Goal: Task Accomplishment & Management: Manage account settings

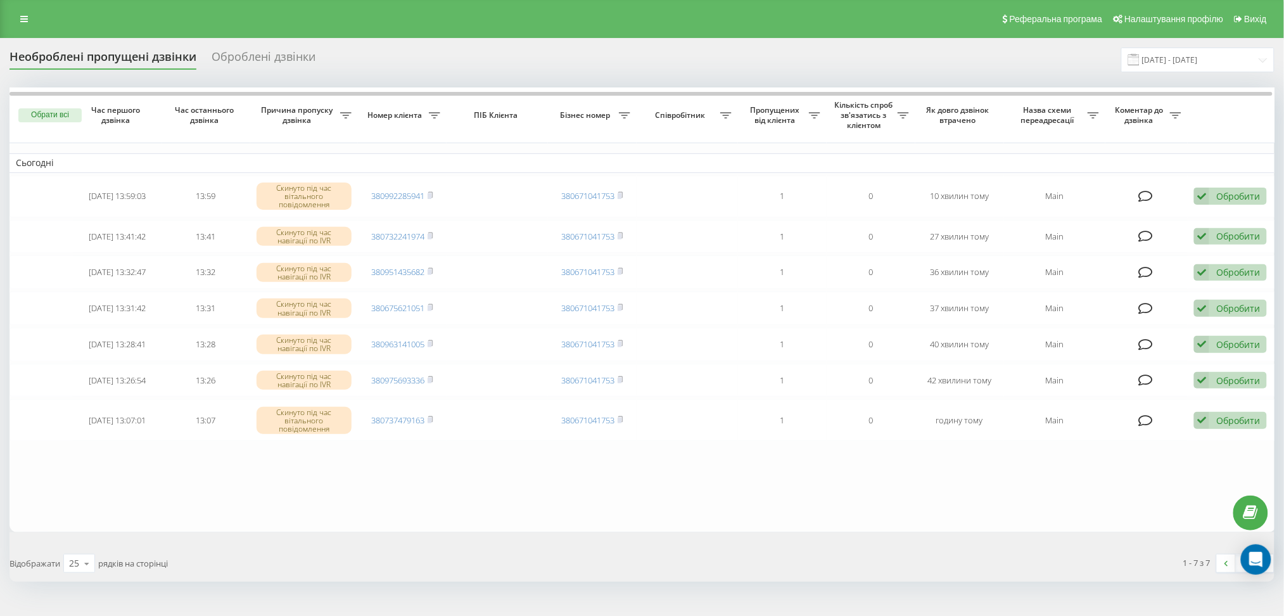
click at [58, 116] on button "Обрати всі" at bounding box center [49, 115] width 63 height 14
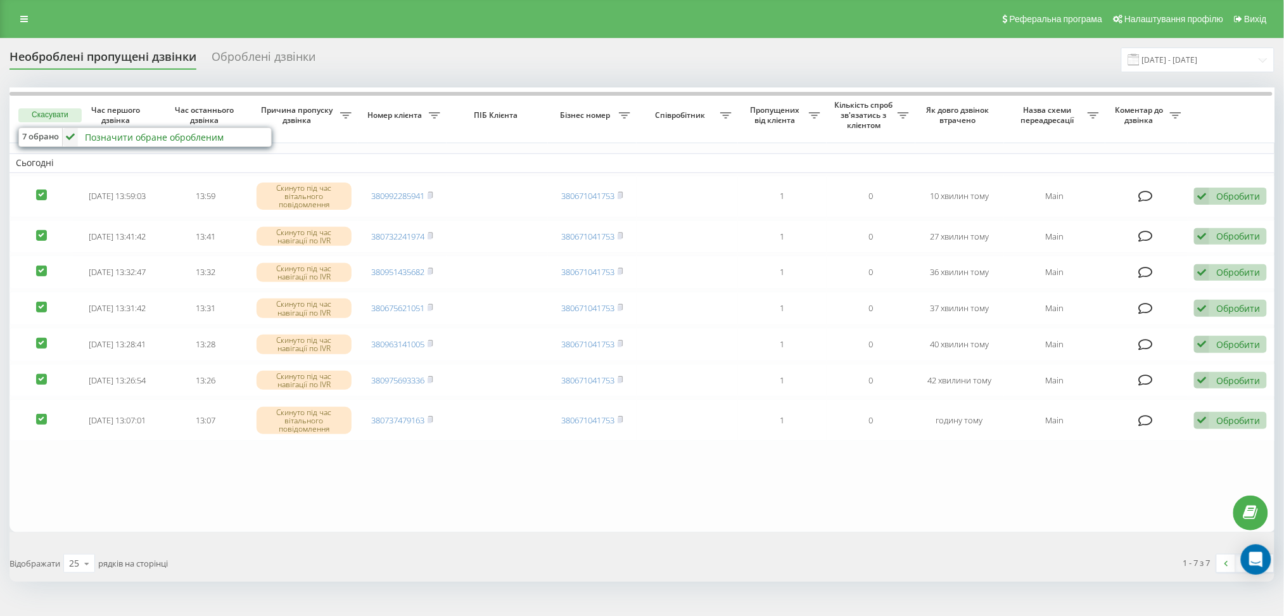
click at [99, 143] on div "Позначити обране обробленим" at bounding box center [154, 137] width 139 height 12
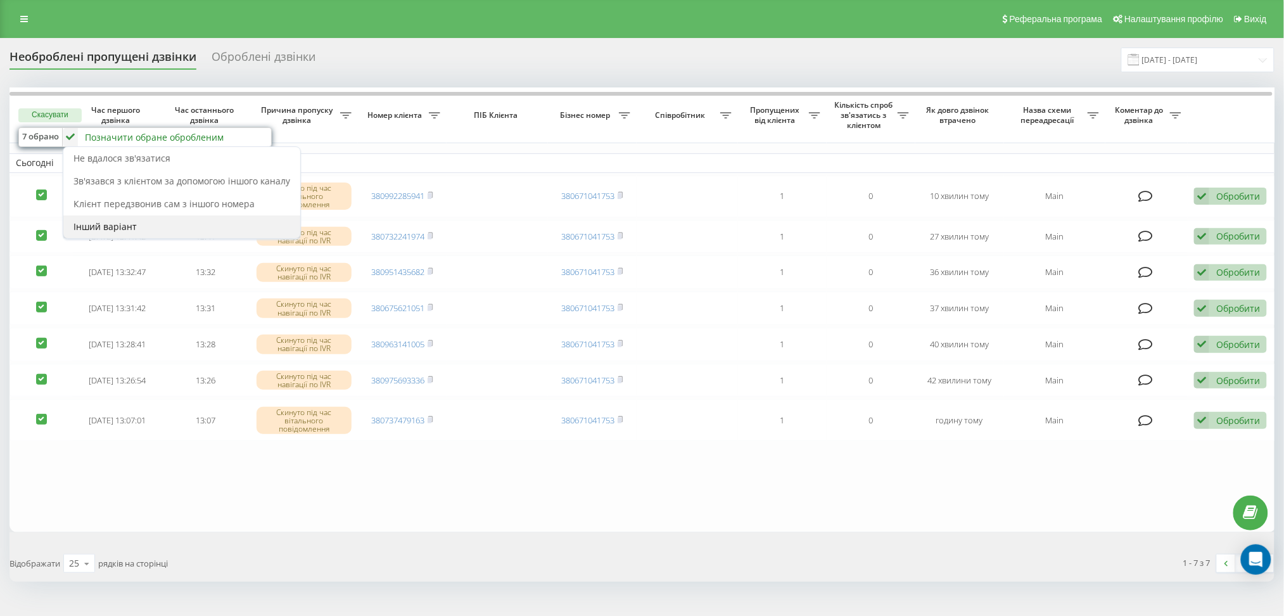
click at [176, 221] on div "Інший варіант" at bounding box center [181, 226] width 237 height 23
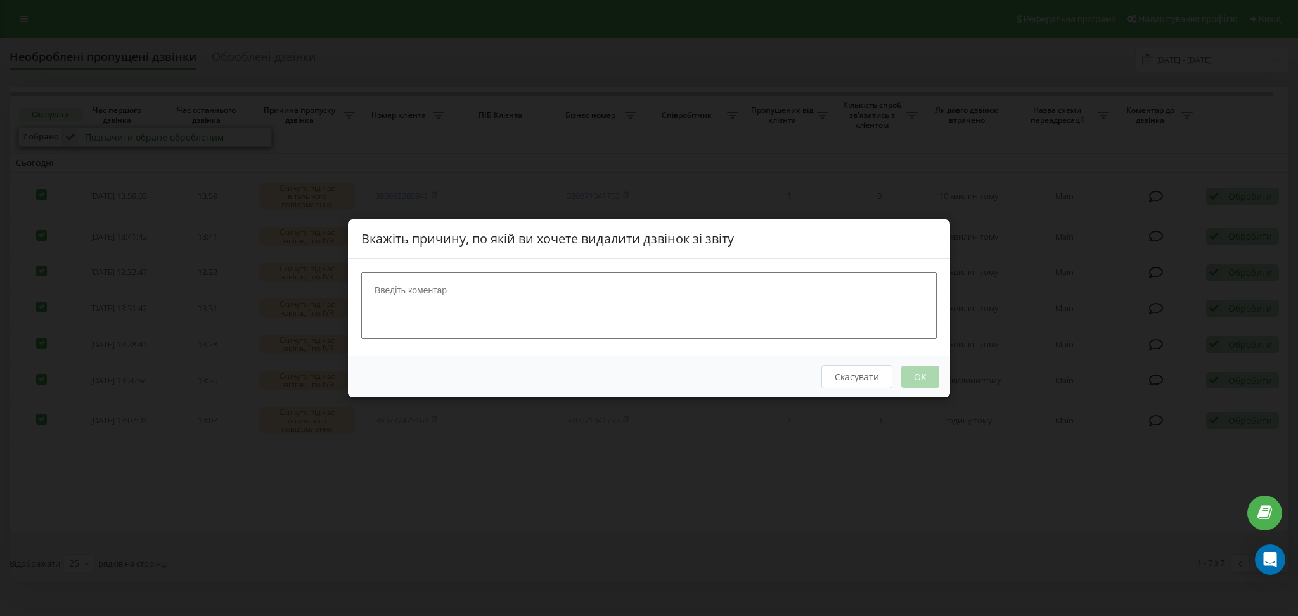
drag, startPoint x: 553, startPoint y: 305, endPoint x: 546, endPoint y: 309, distance: 7.4
click at [552, 309] on textarea at bounding box center [648, 304] width 575 height 67
type textarea "нецільовий"
click at [908, 376] on button "OK" at bounding box center [920, 376] width 38 height 22
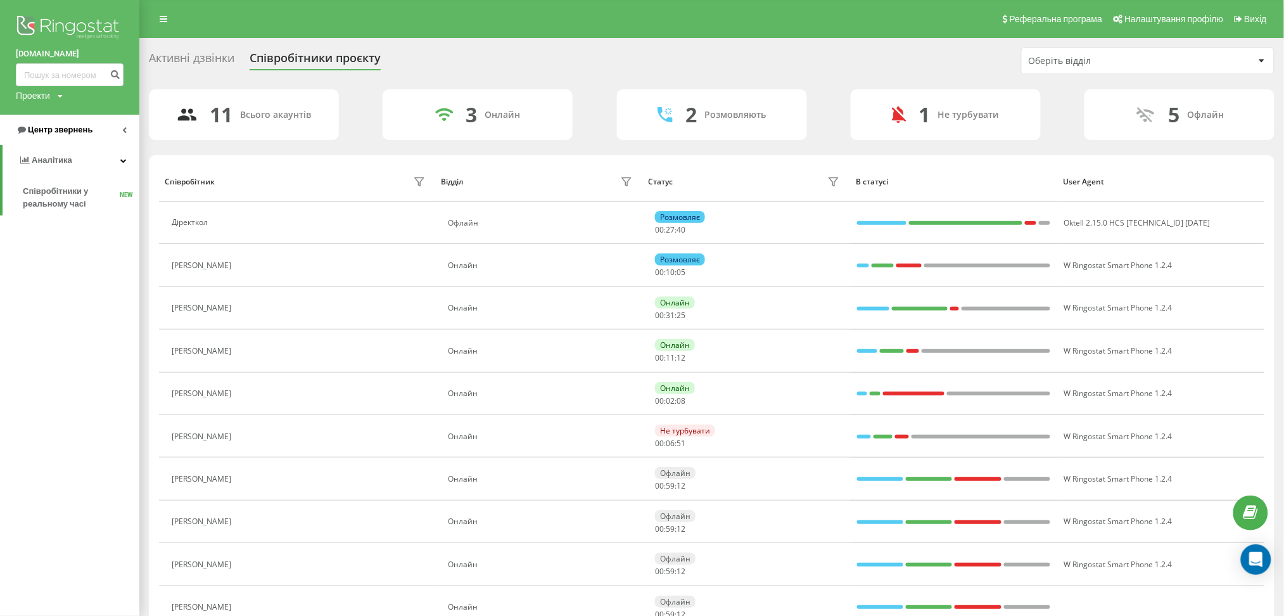
click at [100, 135] on link "Центр звернень" at bounding box center [69, 130] width 139 height 30
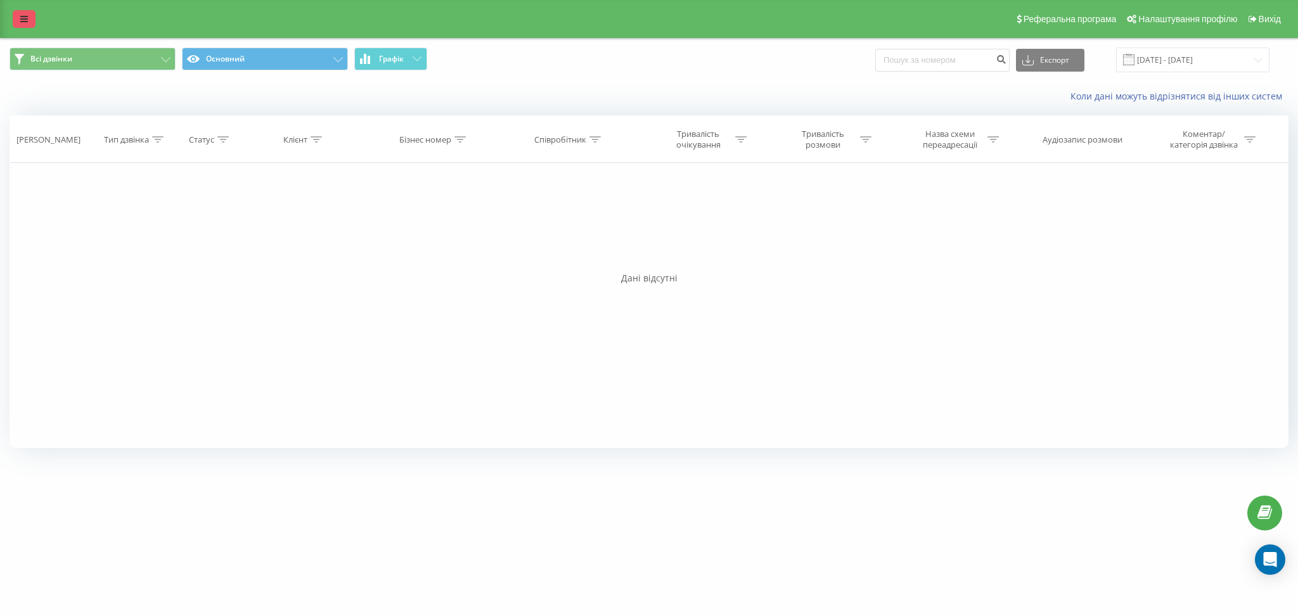
click at [28, 24] on link at bounding box center [24, 19] width 23 height 18
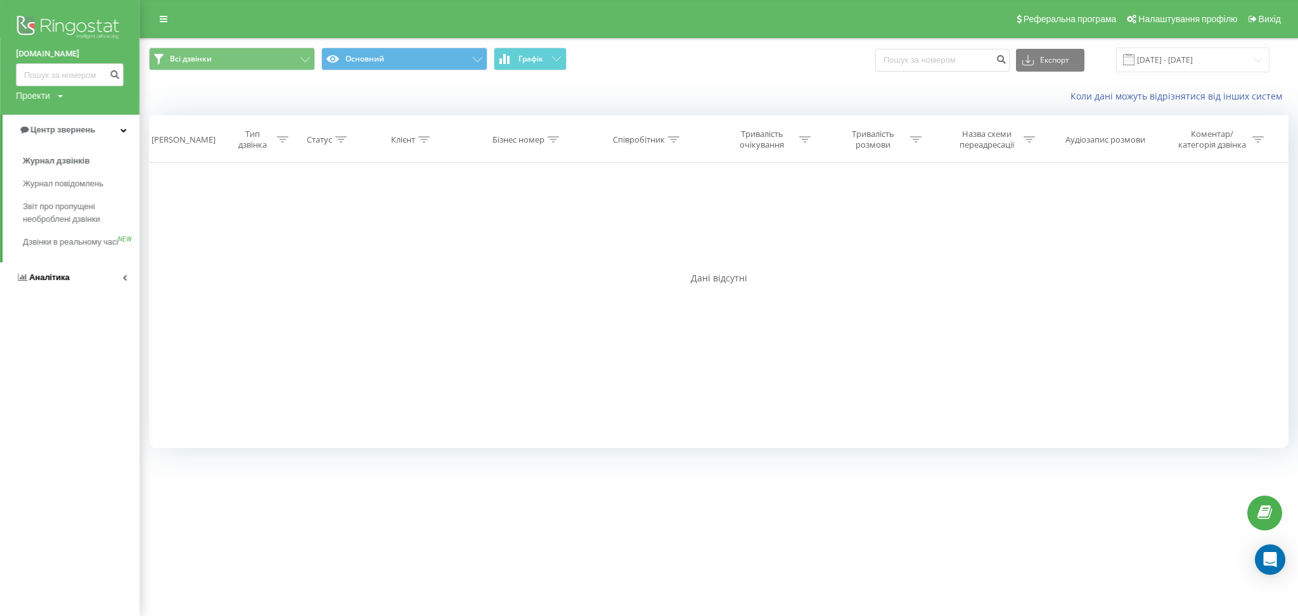
click at [87, 287] on link "Аналiтика" at bounding box center [69, 277] width 139 height 30
click at [79, 203] on span "Співробітники у реальному часі" at bounding box center [71, 197] width 96 height 25
click at [166, 11] on link at bounding box center [163, 19] width 23 height 18
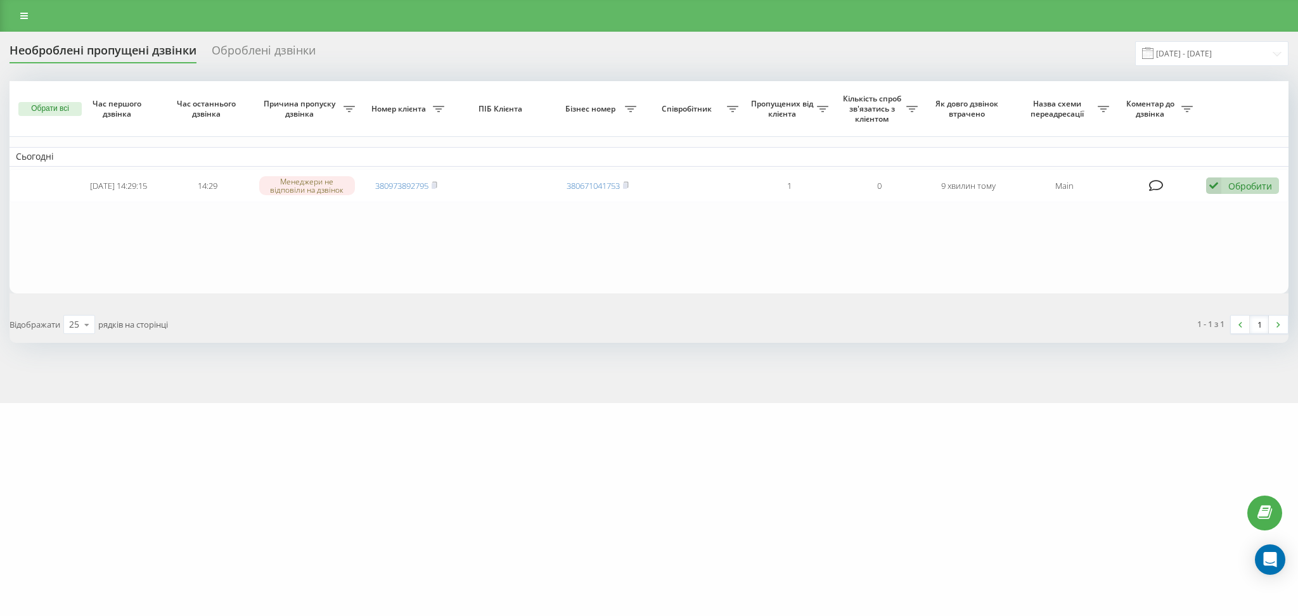
click at [483, 73] on div "Необроблені пропущені дзвінки Оброблені дзвінки [DATE] - [DATE] Обрати всі Час …" at bounding box center [649, 192] width 1279 height 302
click at [362, 82] on th "Номер клієнта" at bounding box center [405, 109] width 89 height 56
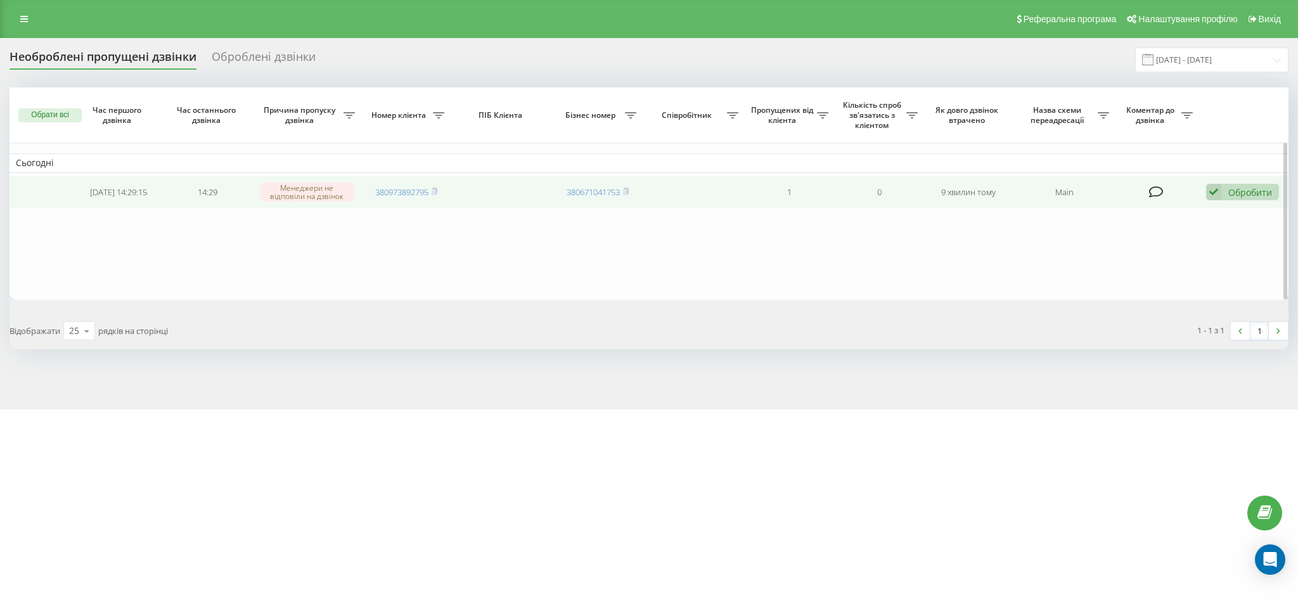
click at [973, 193] on icon at bounding box center [1156, 192] width 15 height 13
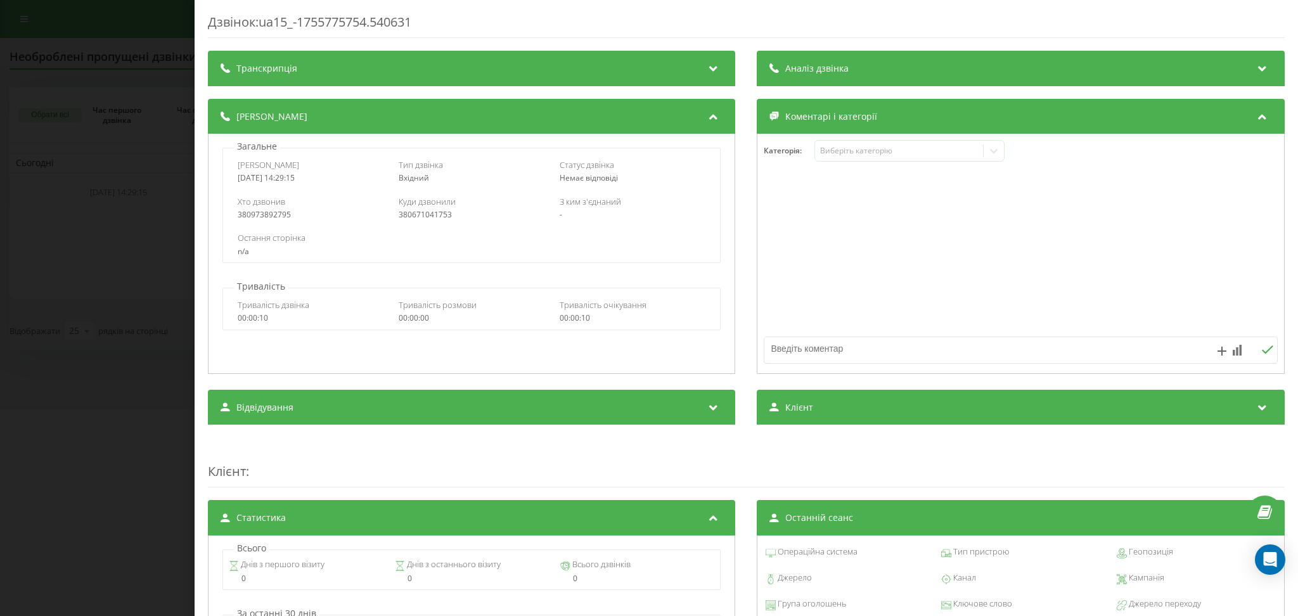
click at [67, 63] on div "Дзвінок : ua15_-1755775754.540631 Транскрипція Для AI-аналізу майбутніх дзвінкі…" at bounding box center [649, 308] width 1298 height 616
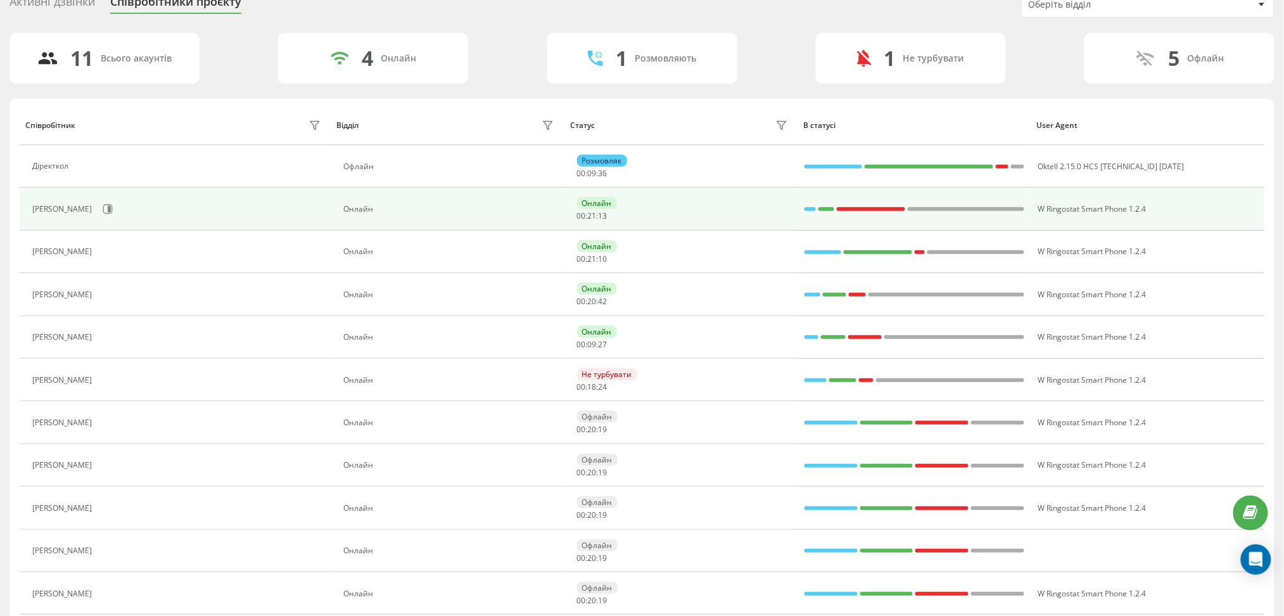
scroll to position [84, 0]
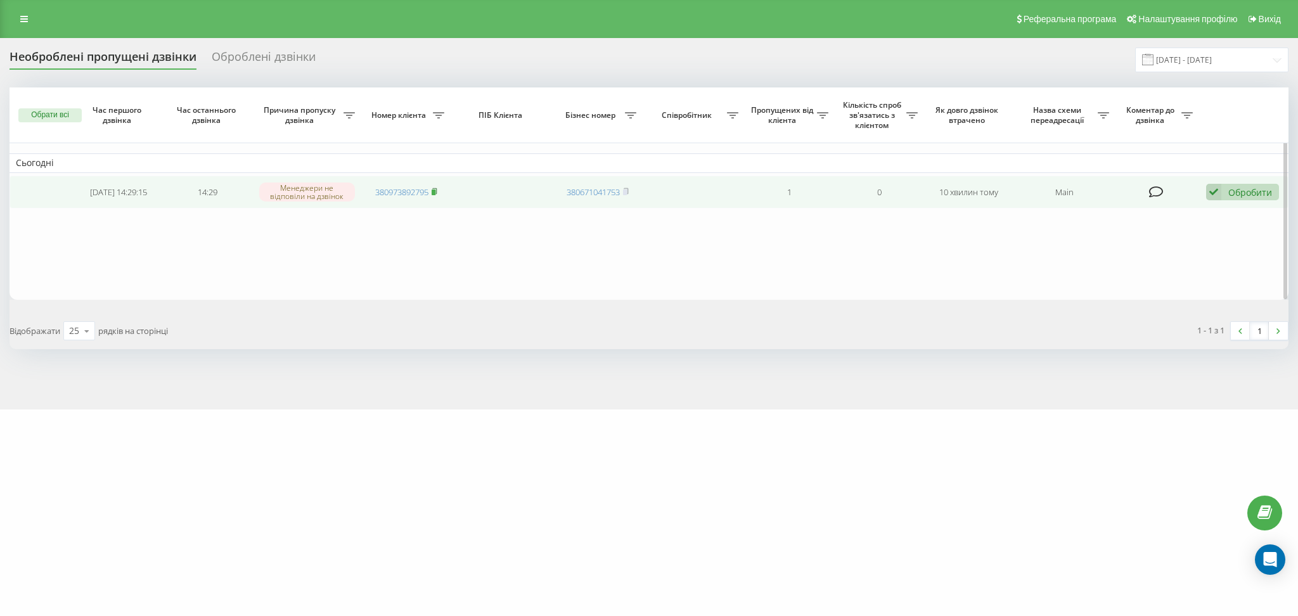
click at [433, 191] on rect at bounding box center [433, 192] width 4 height 6
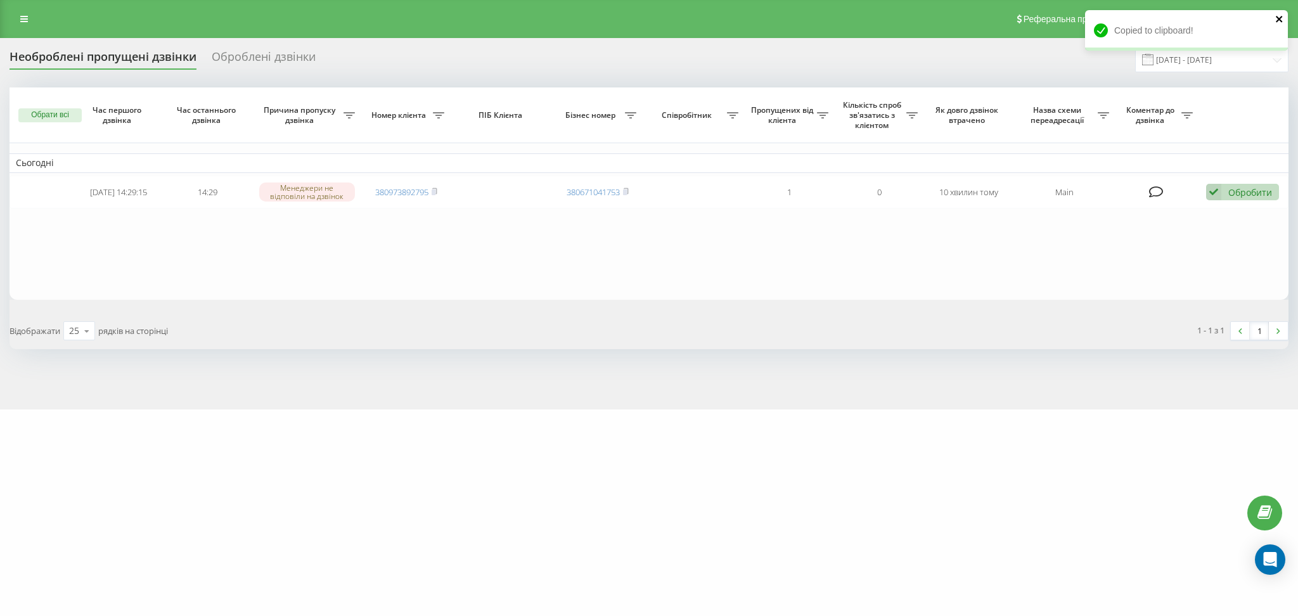
click at [1281, 21] on icon "close" at bounding box center [1278, 19] width 6 height 6
